Goal: Register for event/course

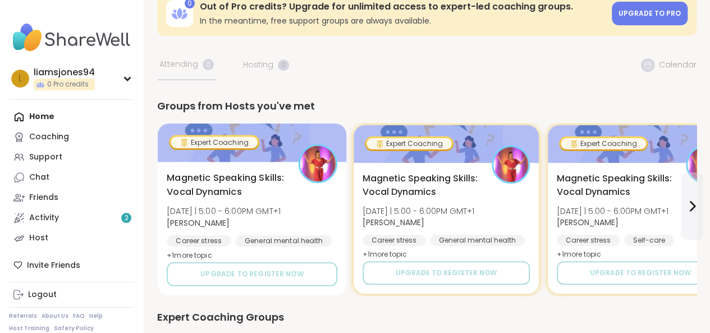
click at [261, 196] on span "Magnetic Speaking Skills: Vocal Dynamics" at bounding box center [226, 185] width 119 height 28
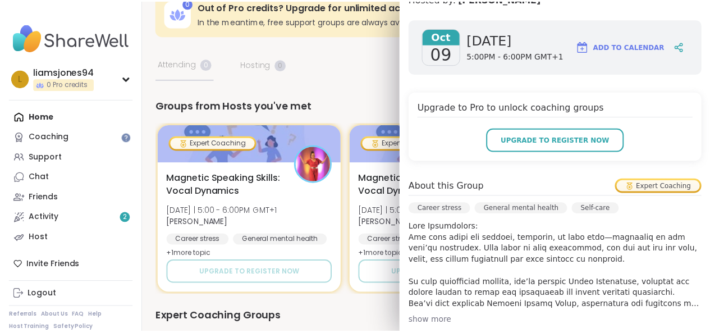
scroll to position [164, 0]
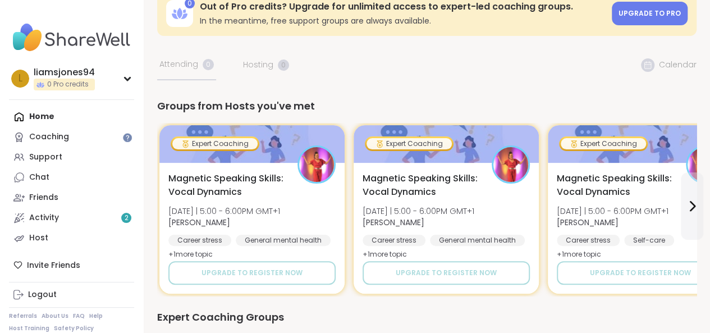
scroll to position [0, 0]
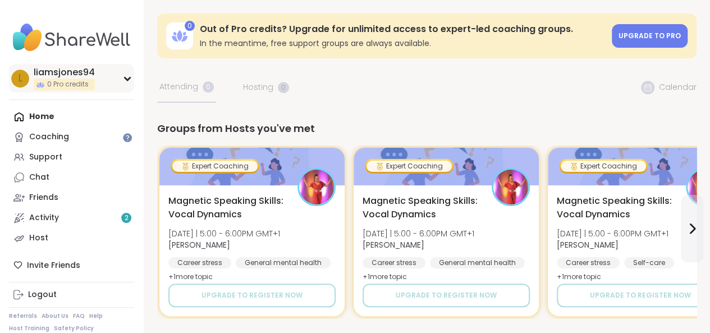
click at [70, 82] on span "0 Pro credits" at bounding box center [68, 85] width 42 height 10
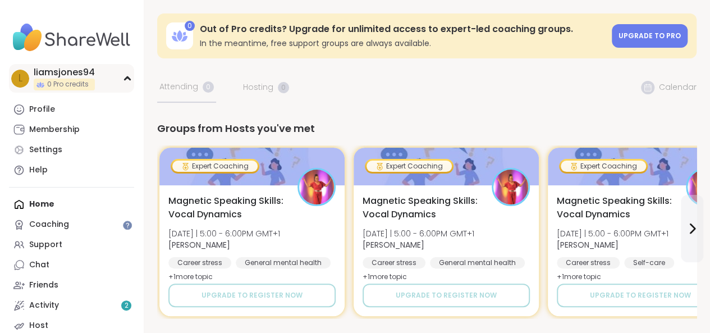
click at [70, 82] on span "0 Pro credits" at bounding box center [68, 85] width 42 height 10
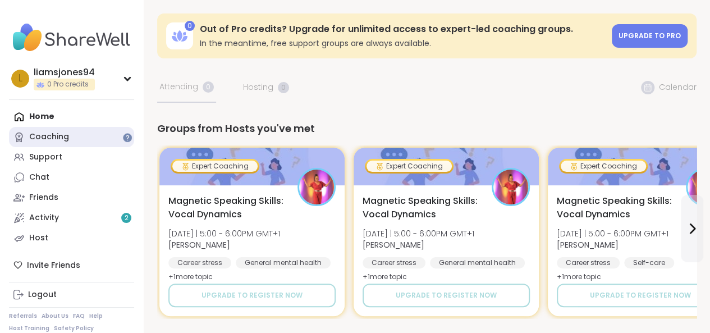
click at [90, 137] on link "Coaching" at bounding box center [71, 137] width 125 height 20
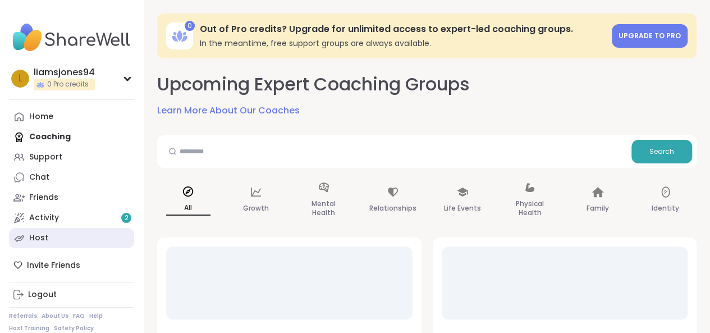
click at [88, 235] on link "Host" at bounding box center [71, 238] width 125 height 20
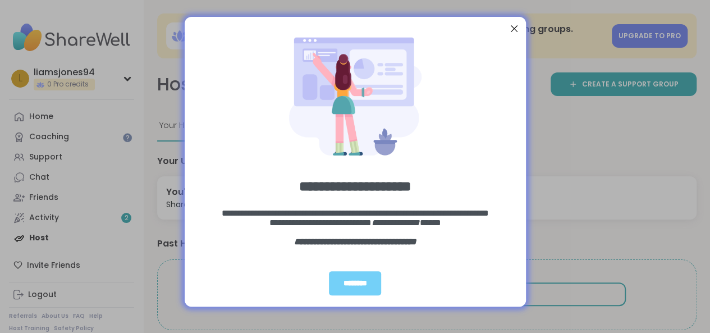
click at [520, 31] on div "Close Step" at bounding box center [514, 28] width 15 height 15
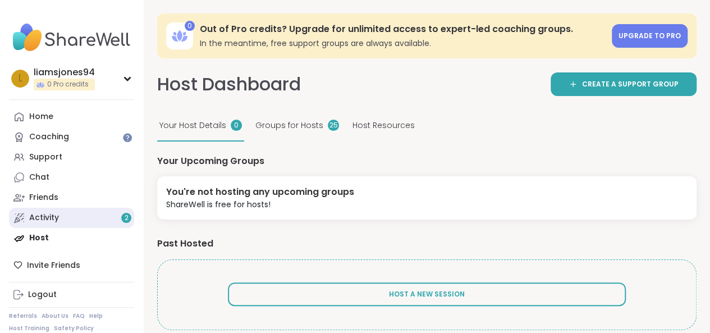
click at [49, 211] on link "Activity 2" at bounding box center [71, 218] width 125 height 20
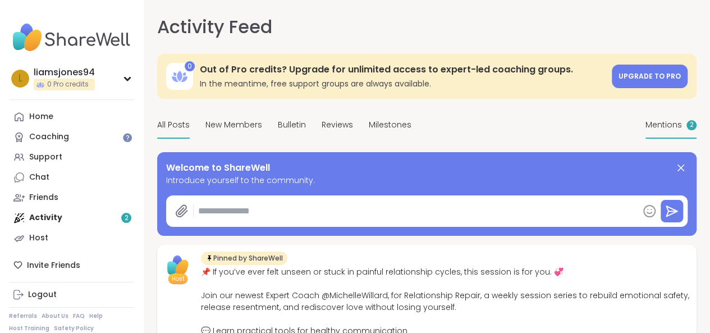
click at [646, 139] on div "Mentions 2" at bounding box center [671, 125] width 51 height 26
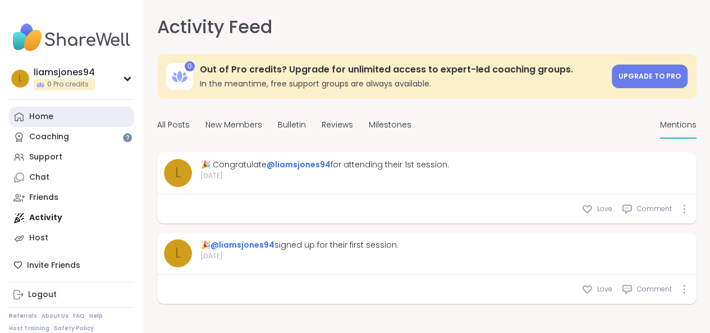
click at [85, 124] on link "Home" at bounding box center [71, 117] width 125 height 20
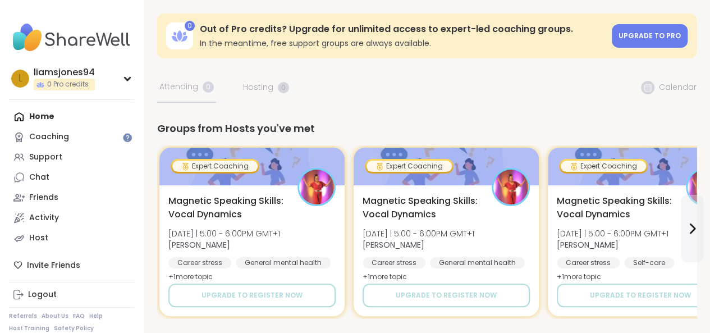
scroll to position [21, 0]
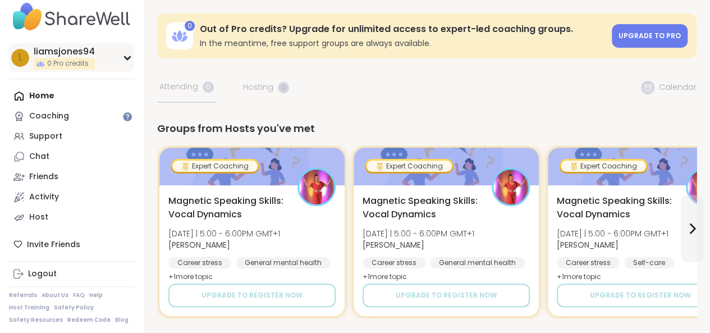
click at [30, 61] on div "l liamsjones94 0 Pro credits" at bounding box center [71, 57] width 125 height 29
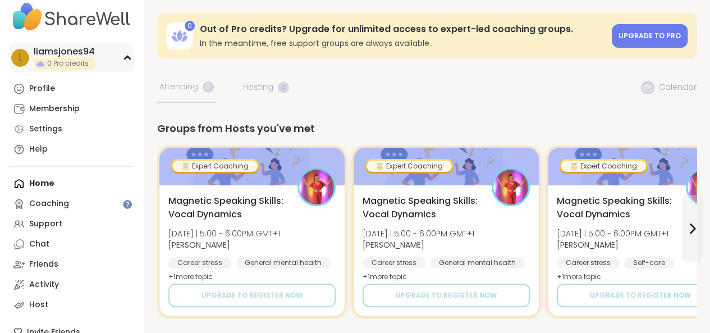
click at [30, 61] on div "l liamsjones94 0 Pro credits" at bounding box center [71, 57] width 125 height 29
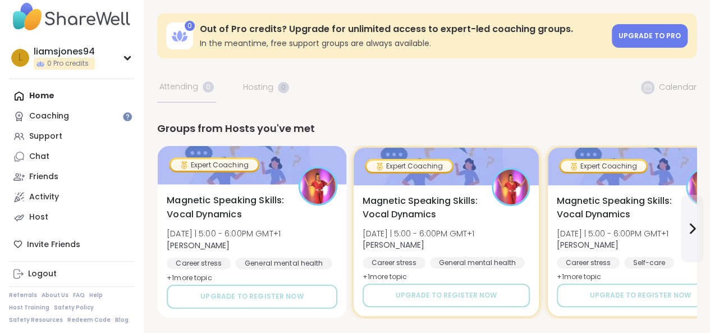
click at [321, 283] on div "Magnetic Speaking Skills: Vocal Dynamics [DATE] | 5:00 - 6:00PM GMT+1 [PERSON_N…" at bounding box center [252, 251] width 189 height 134
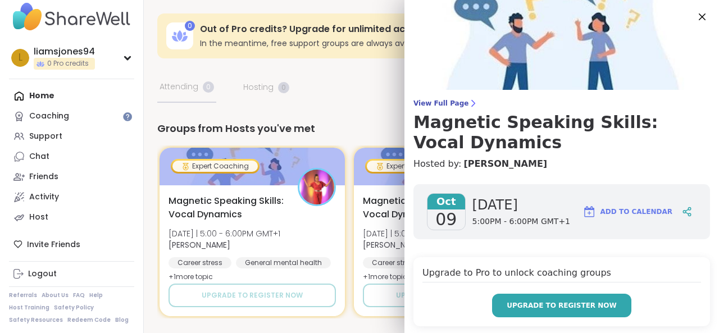
click at [523, 305] on span "Upgrade to register now" at bounding box center [562, 305] width 110 height 10
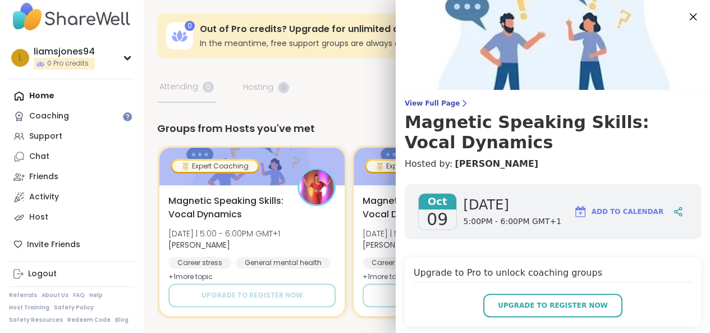
click at [686, 21] on icon at bounding box center [693, 17] width 14 height 14
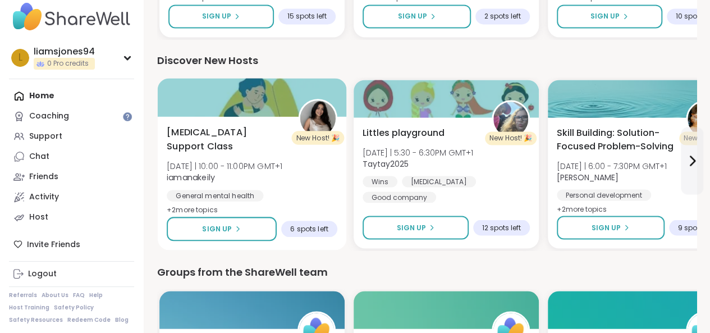
scroll to position [1090, 0]
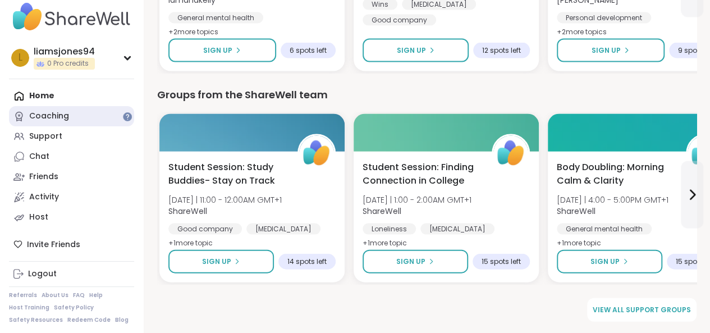
click at [82, 117] on link "Coaching" at bounding box center [71, 116] width 125 height 20
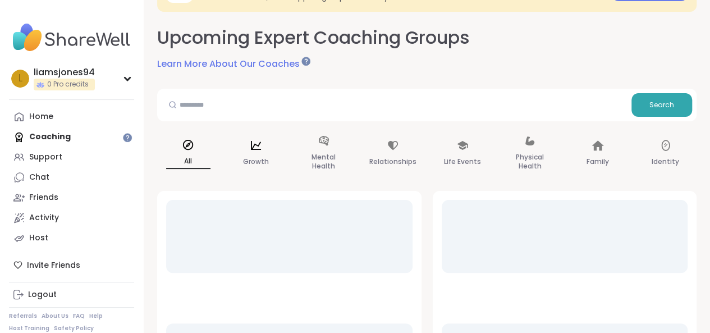
scroll to position [47, 0]
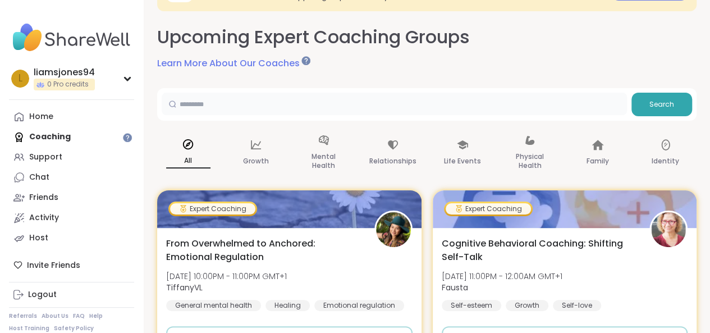
click at [268, 99] on input "text" at bounding box center [395, 104] width 466 height 22
type input "**********"
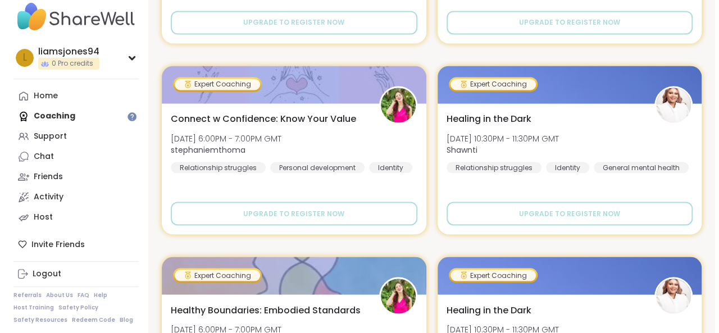
scroll to position [963, 0]
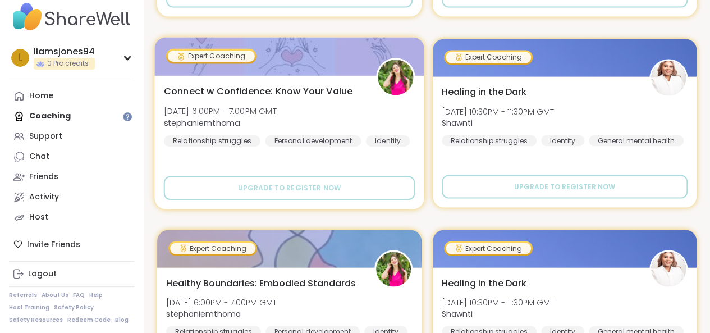
click at [258, 91] on span "Connect w Confidence: Know Your Value" at bounding box center [258, 90] width 189 height 13
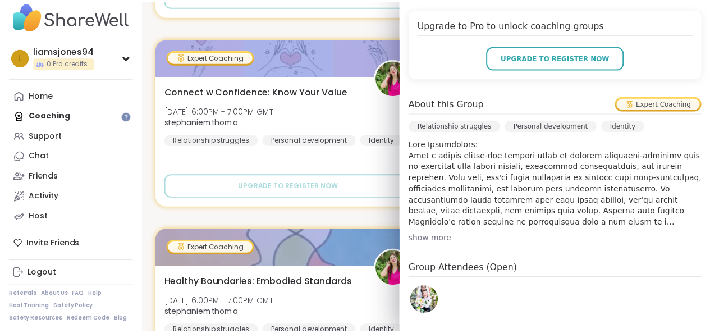
scroll to position [248, 0]
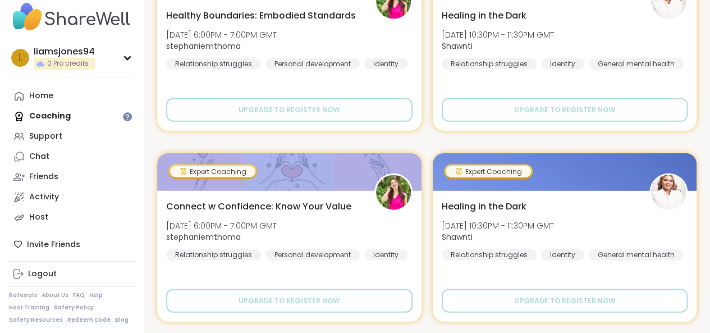
scroll to position [1420, 0]
